Goal: Navigation & Orientation: Find specific page/section

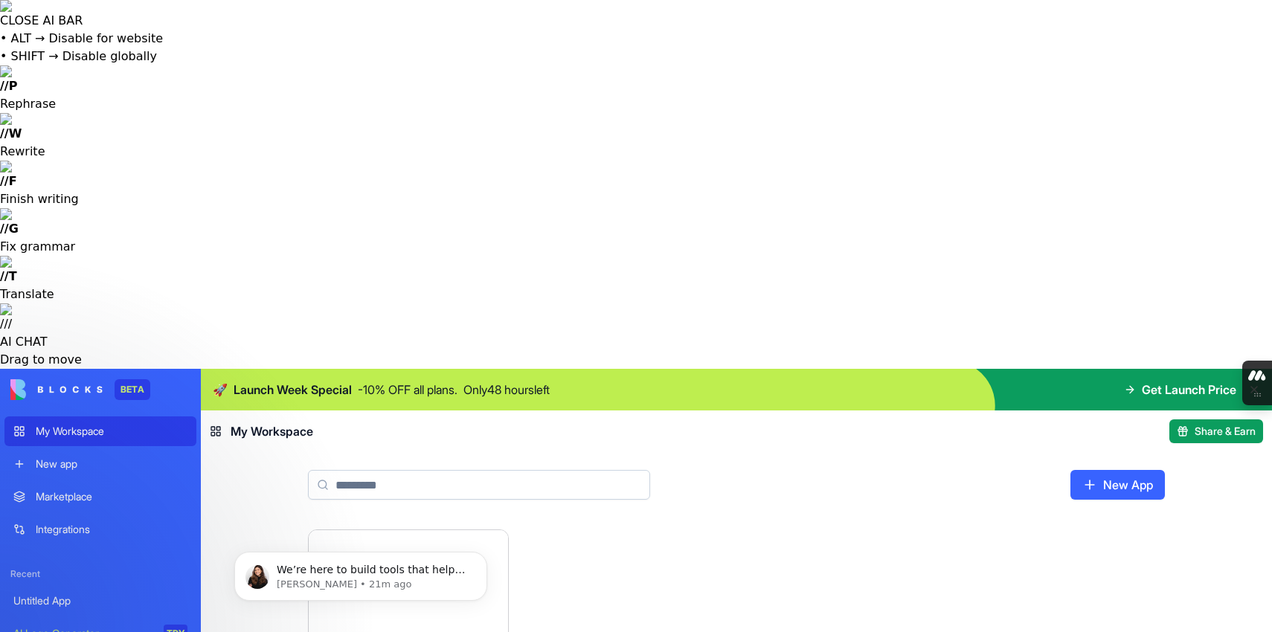
scroll to position [18, 0]
click at [393, 570] on p "We’re here to build tools that help people work better, and we’ll continue focu…" at bounding box center [373, 570] width 192 height 15
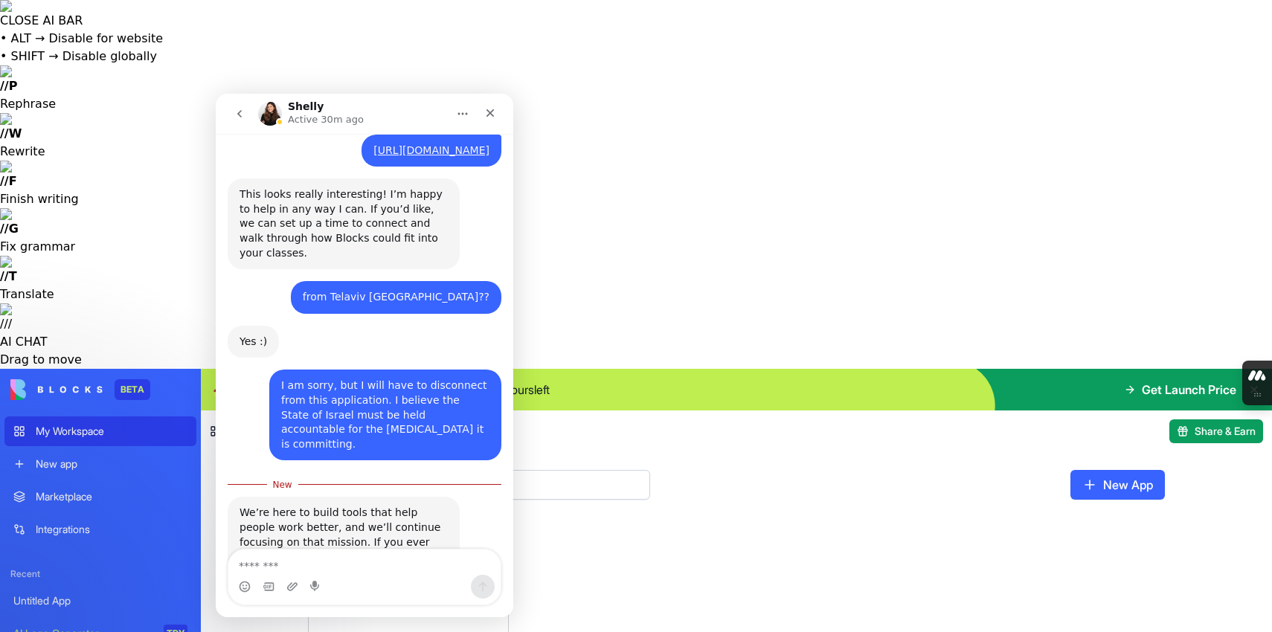
scroll to position [535, 0]
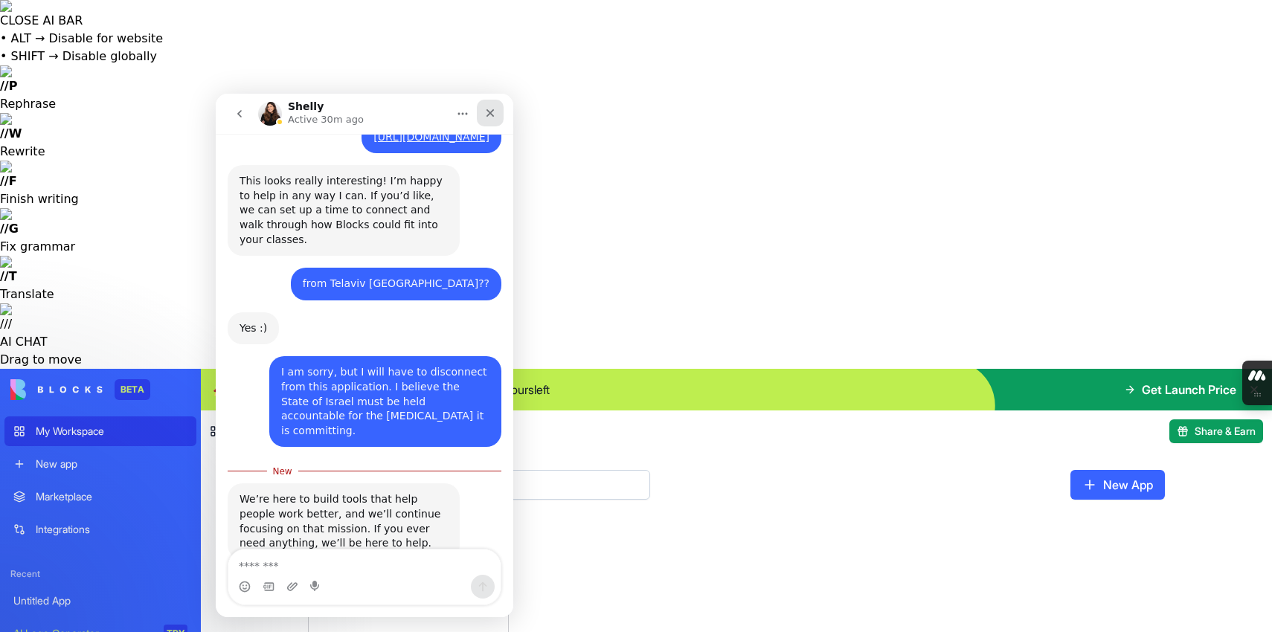
click at [490, 113] on icon "Close" at bounding box center [490, 113] width 8 height 8
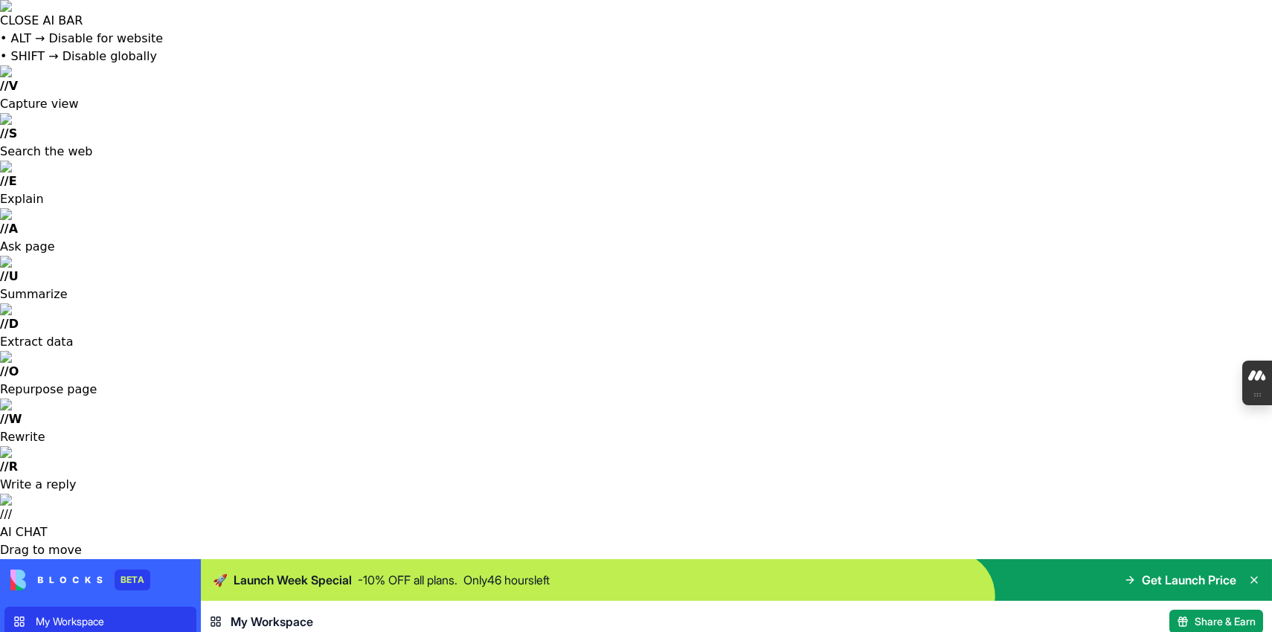
click at [1252, 574] on icon at bounding box center [1254, 580] width 12 height 12
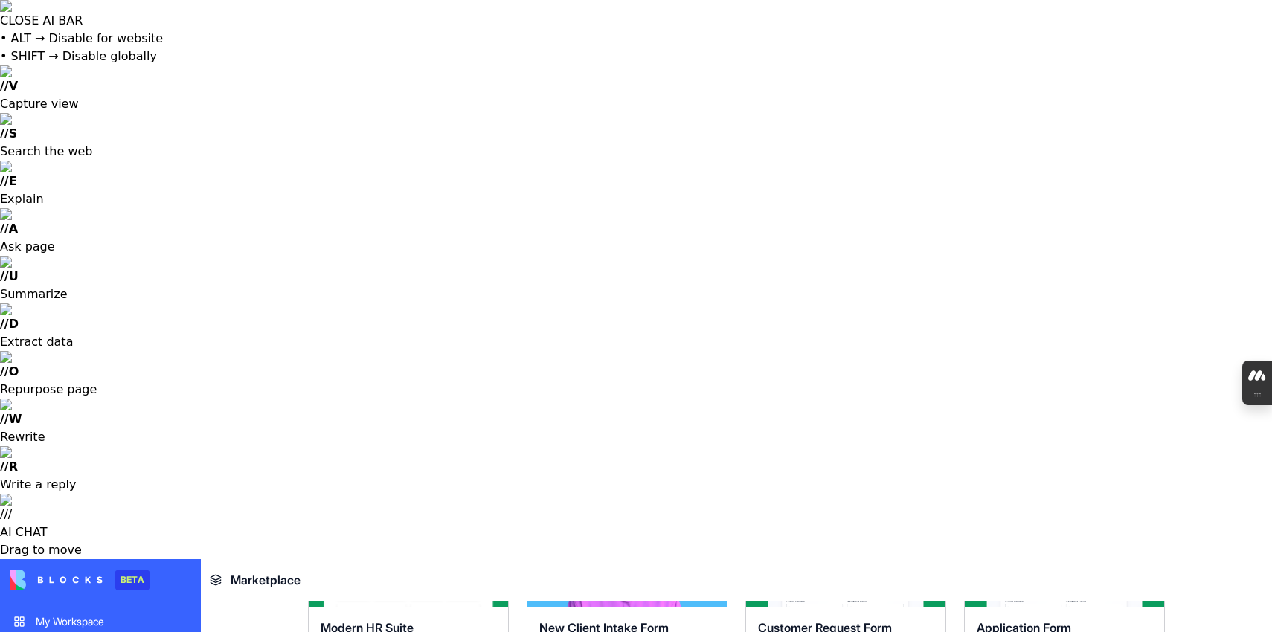
scroll to position [1784, 0]
